Goal: Task Accomplishment & Management: Complete application form

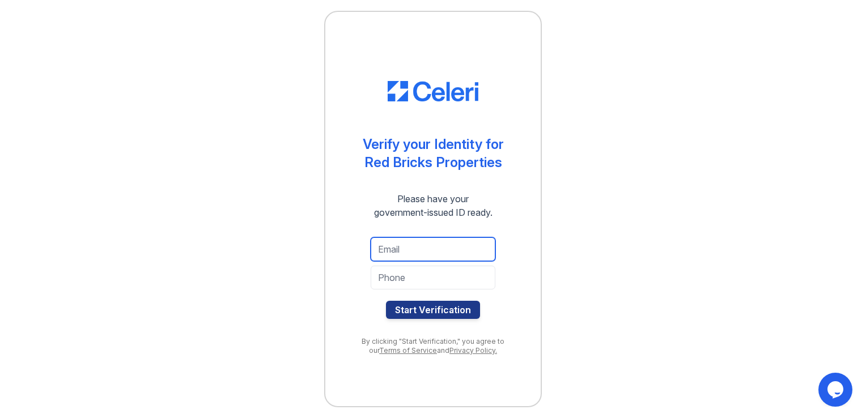
click at [412, 252] on input "email" at bounding box center [433, 249] width 125 height 24
type input "[EMAIL_ADDRESS][DOMAIN_NAME]"
click at [292, 316] on div "Verify your Identity for Red Bricks Properties Please have your government-issu…" at bounding box center [432, 209] width 829 height 418
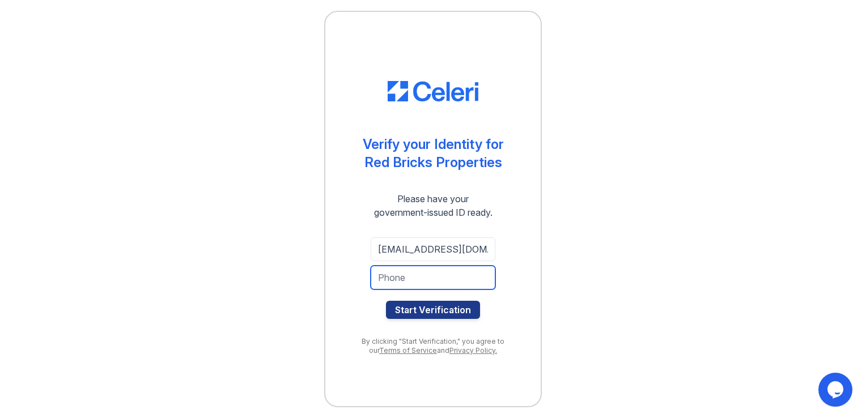
click at [383, 280] on input "tel" at bounding box center [433, 278] width 125 height 24
type input "7"
type input "7046205954"
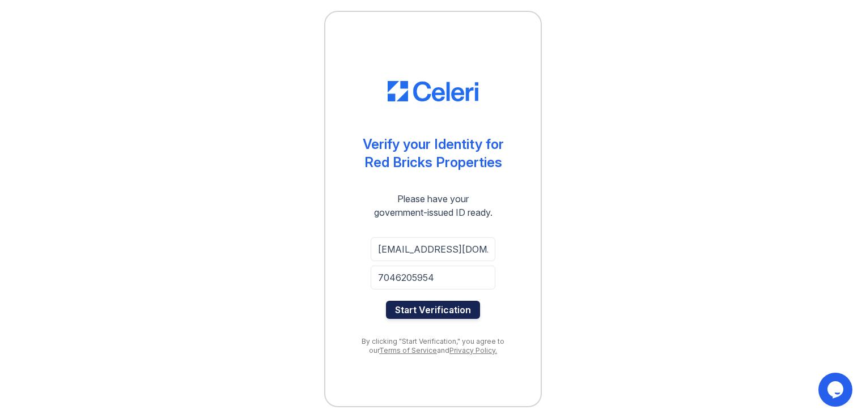
click at [436, 313] on button "Start Verification" at bounding box center [433, 310] width 94 height 18
